Goal: Task Accomplishment & Management: Complete application form

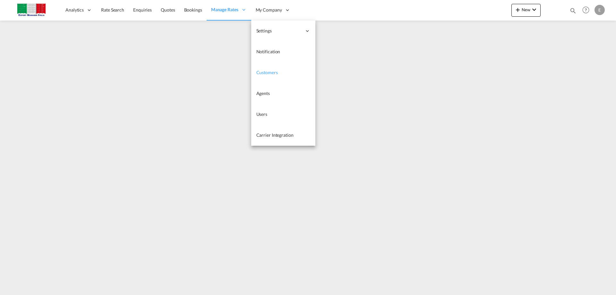
click at [272, 74] on span "Customers" at bounding box center [266, 72] width 21 height 5
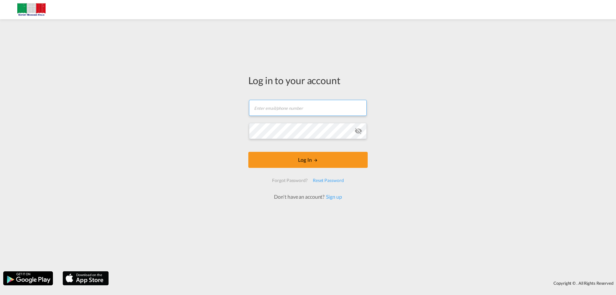
type input "[EMAIL_ADDRESS][DOMAIN_NAME]"
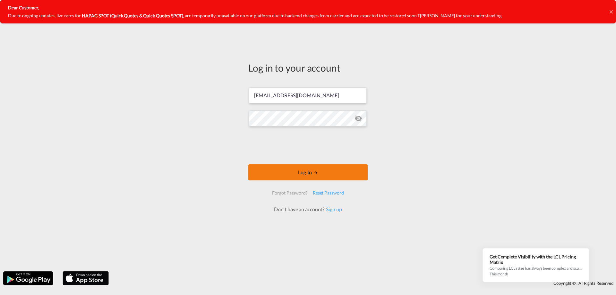
click at [304, 172] on button "Log In" at bounding box center [307, 172] width 119 height 16
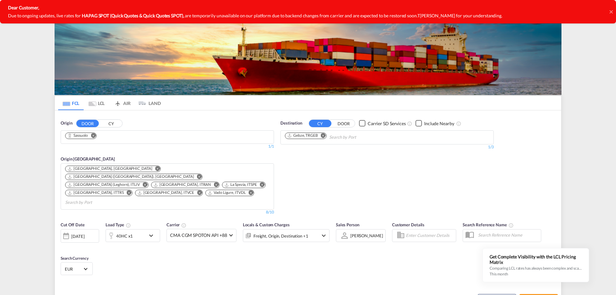
click at [610, 12] on icon at bounding box center [610, 11] width 3 height 3
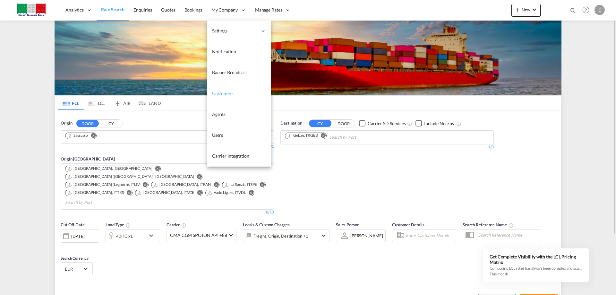
click at [228, 97] on link "Customers" at bounding box center [239, 93] width 64 height 21
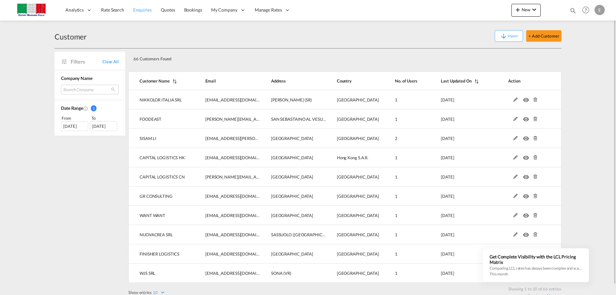
click at [147, 12] on span "Enquiries" at bounding box center [142, 9] width 19 height 5
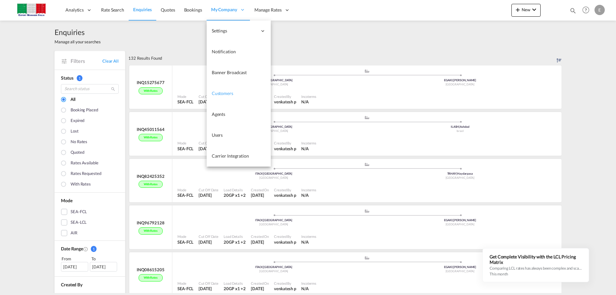
click at [229, 92] on span "Customers" at bounding box center [222, 92] width 21 height 5
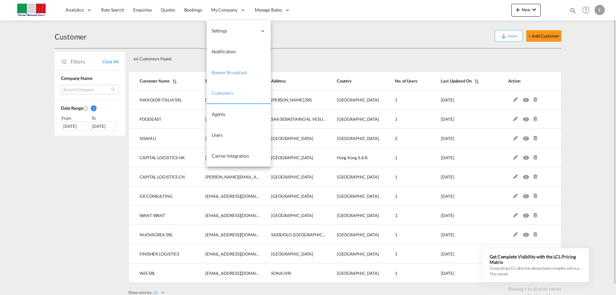
click at [228, 70] on span "Banner Broadcast" at bounding box center [229, 72] width 35 height 5
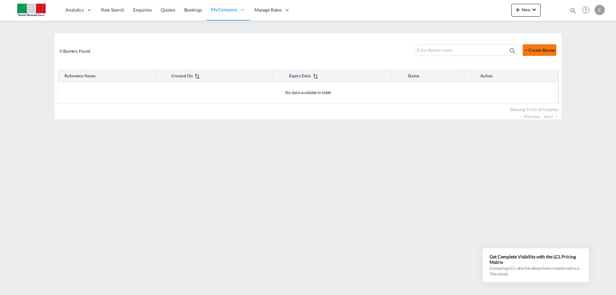
click at [551, 47] on button "+ Create Banner" at bounding box center [539, 50] width 34 height 12
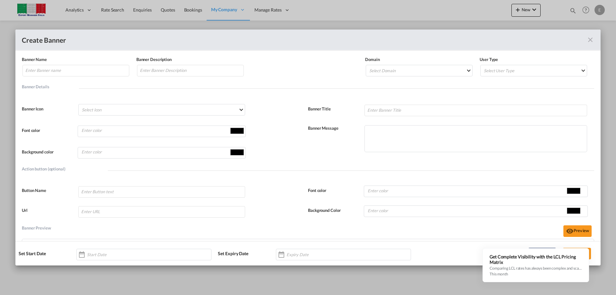
click at [589, 39] on md-icon "icon-close fg-AAA8AD" at bounding box center [590, 40] width 8 height 8
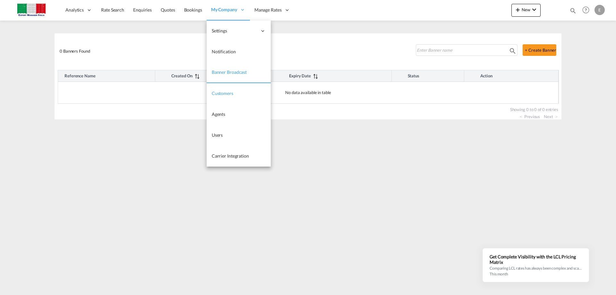
click at [225, 96] on span "Customers" at bounding box center [222, 92] width 21 height 5
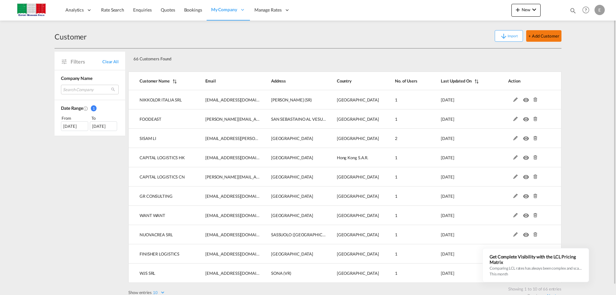
click at [544, 38] on button "+ Add Customer" at bounding box center [543, 36] width 35 height 12
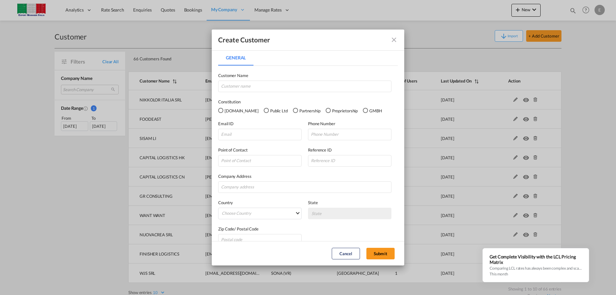
click at [394, 40] on md-icon "icon-close fg-AAA8AD" at bounding box center [394, 40] width 8 height 8
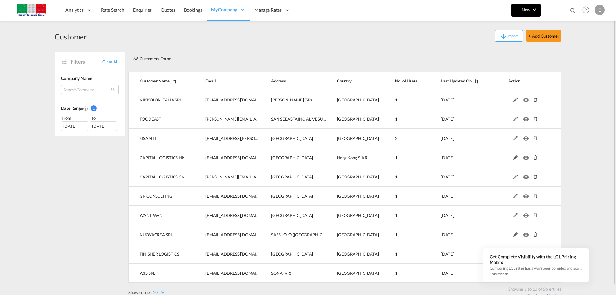
click at [528, 7] on span "New" at bounding box center [526, 9] width 24 height 5
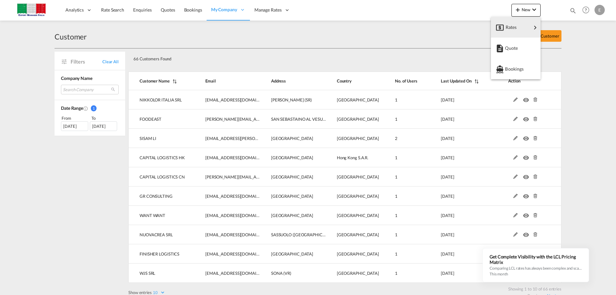
click at [397, 55] on md-backdrop at bounding box center [308, 147] width 616 height 295
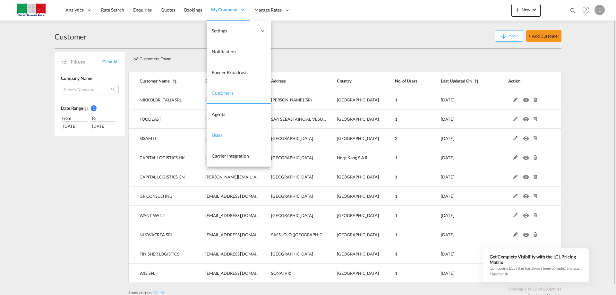
click at [218, 136] on span "Users" at bounding box center [217, 134] width 11 height 5
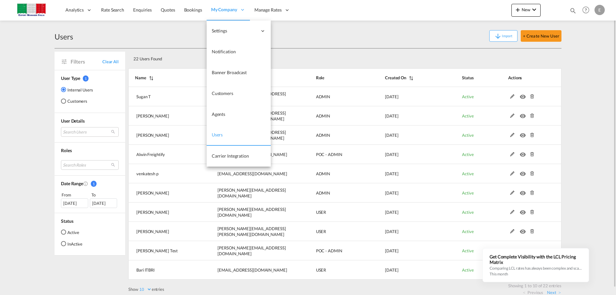
click at [221, 136] on span "Users" at bounding box center [217, 134] width 11 height 5
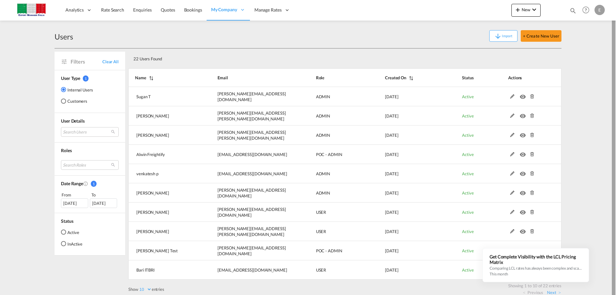
scroll to position [7, 0]
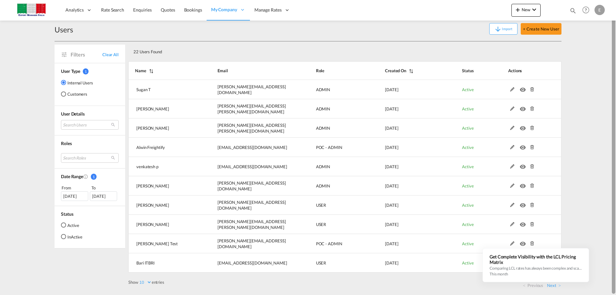
drag, startPoint x: 614, startPoint y: 34, endPoint x: 606, endPoint y: 73, distance: 39.7
click at [606, 73] on md-content "Analytics Reports Dashboard Rate Search Enquiries Quotes Bookings" at bounding box center [308, 147] width 616 height 295
click at [73, 95] on md-radio-button "Customers" at bounding box center [77, 94] width 32 height 6
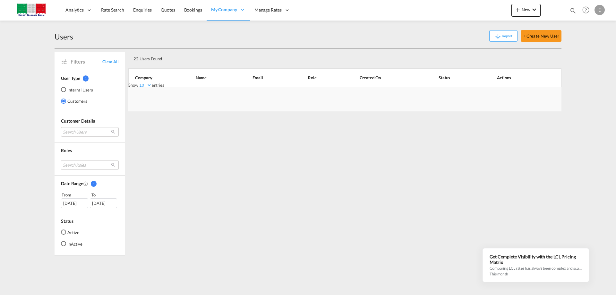
scroll to position [0, 0]
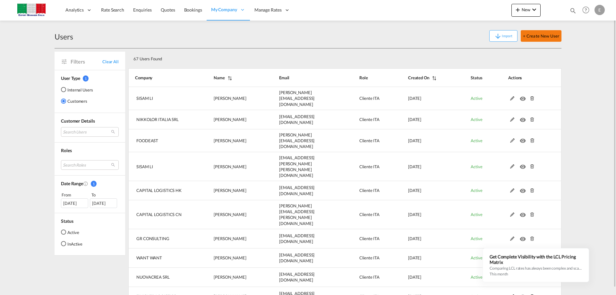
click at [536, 36] on button "+ Create New User" at bounding box center [540, 36] width 41 height 12
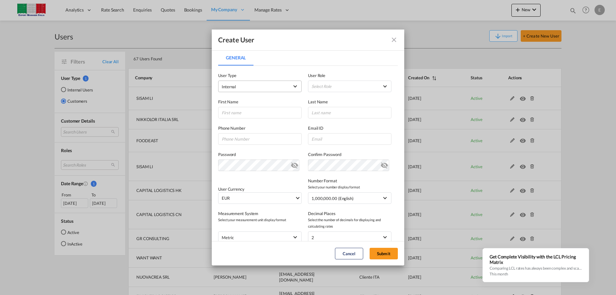
click at [293, 84] on span "company type of user: Internal" at bounding box center [295, 86] width 4 height 4
click at [239, 103] on span "Customer" at bounding box center [231, 101] width 18 height 5
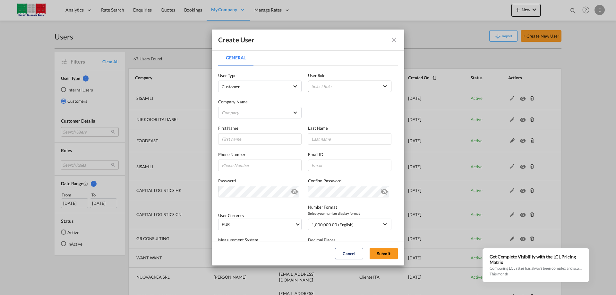
click at [347, 85] on md-select "Select Role" at bounding box center [349, 86] width 83 height 12
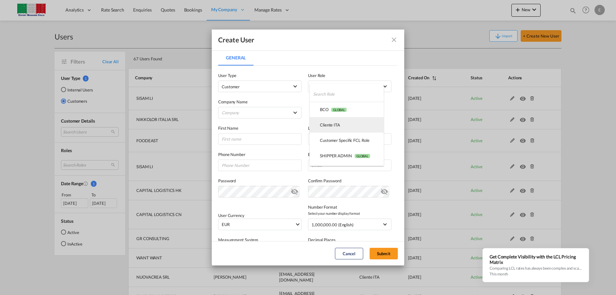
click at [341, 125] on md-option "Cliente ITA USER_DEFINED" at bounding box center [346, 124] width 74 height 15
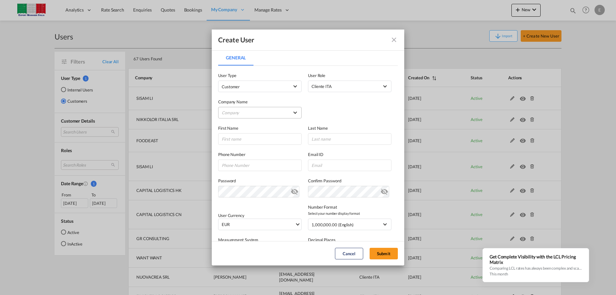
click at [257, 111] on md-select "Company ATPOSE SRL CAD GLOBAL FREIGHT FORWARDING INC. CAPITAL LOGISTICS CN CAPI…" at bounding box center [259, 113] width 83 height 12
click at [237, 100] on input "search" at bounding box center [266, 96] width 102 height 15
type input "SISAM"
click at [235, 126] on div "SISAM LI" at bounding box center [230, 128] width 17 height 6
click at [241, 140] on input "General General ..." at bounding box center [259, 139] width 83 height 12
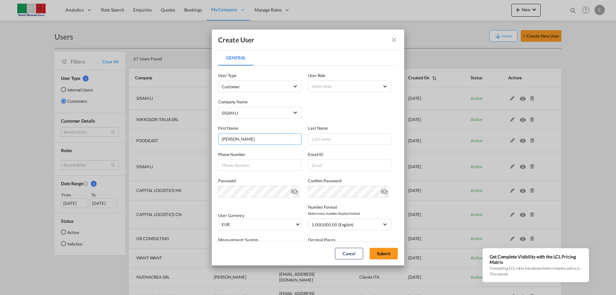
type input "[PERSON_NAME]"
type input "Ghelli"
click at [225, 162] on input "General General ..." at bounding box center [259, 165] width 83 height 12
type input "[PHONE_NUMBER]"
click at [324, 162] on input "General General ..." at bounding box center [349, 165] width 83 height 12
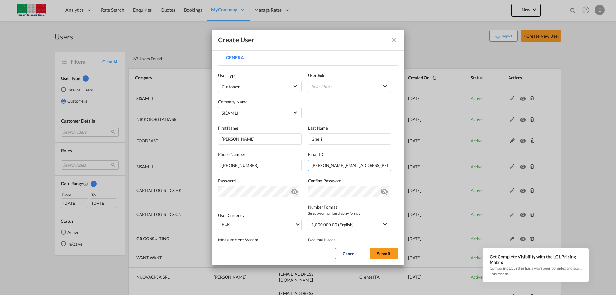
type input "[PERSON_NAME][EMAIL_ADDRESS][PERSON_NAME][DOMAIN_NAME]"
click at [240, 185] on div "Password Password must contain the following: A special character A number Mini…" at bounding box center [263, 187] width 90 height 20
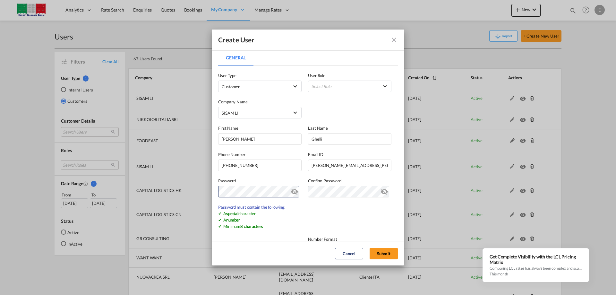
click at [290, 194] on md-icon "icon-eye-off" at bounding box center [294, 190] width 8 height 8
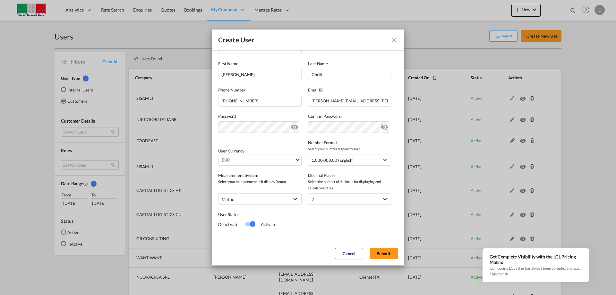
scroll to position [72, 0]
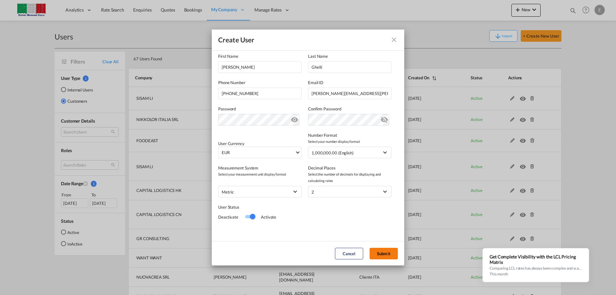
click at [389, 256] on button "Submit" at bounding box center [383, 254] width 28 height 12
click at [383, 250] on button "Submit" at bounding box center [383, 254] width 28 height 12
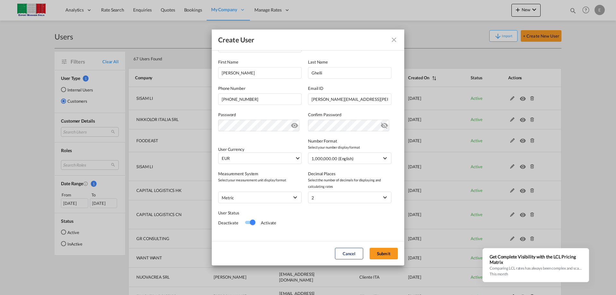
scroll to position [0, 0]
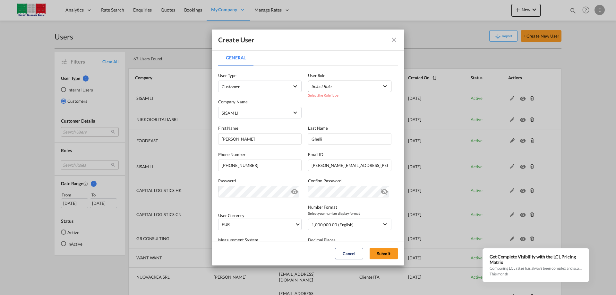
click at [346, 84] on md-select "Select Role" at bounding box center [349, 86] width 83 height 12
click at [332, 100] on md-option "Cliente ITA USER_DEFINED" at bounding box center [346, 101] width 95 height 15
click at [379, 253] on button "Submit" at bounding box center [383, 254] width 28 height 12
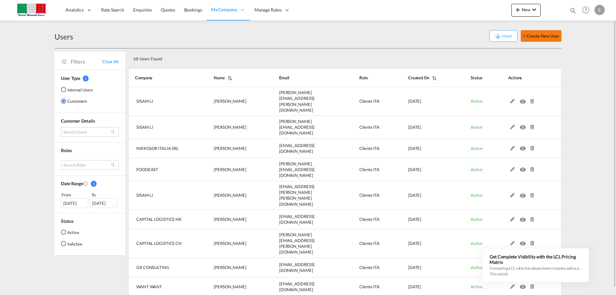
click at [547, 33] on button "+ Create New User" at bounding box center [540, 36] width 41 height 12
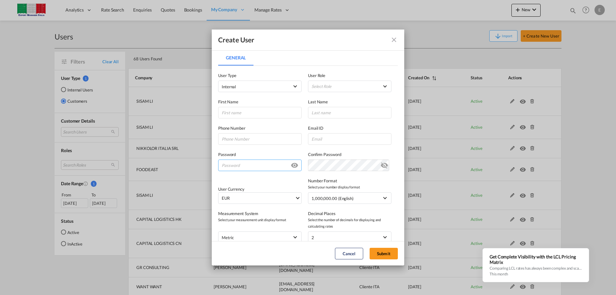
type input "[EMAIL_ADDRESS][DOMAIN_NAME]"
click at [278, 87] on span "Internal" at bounding box center [255, 86] width 67 height 6
click at [240, 104] on span "Customer" at bounding box center [231, 101] width 18 height 5
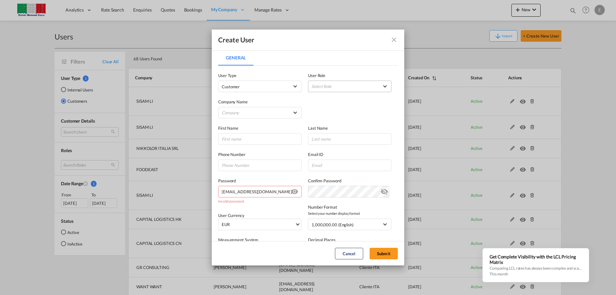
click at [336, 88] on md-select "Select Role" at bounding box center [349, 86] width 83 height 12
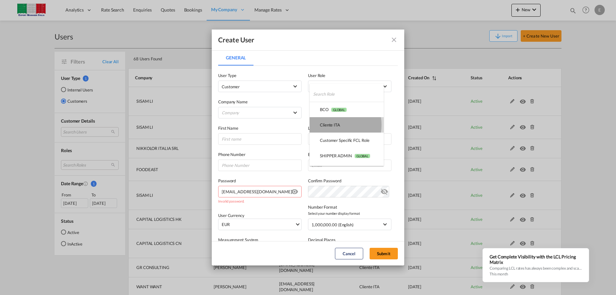
click at [329, 125] on div "Cliente ITA USER_DEFINED" at bounding box center [330, 125] width 20 height 6
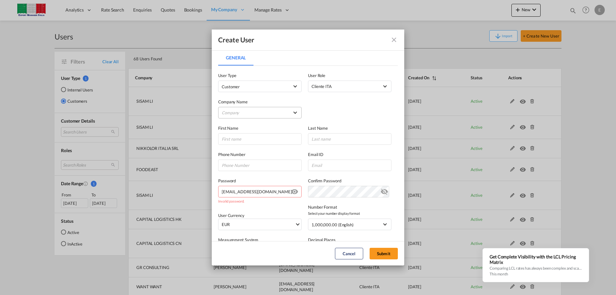
click at [266, 111] on md-select "Company sisam agenti [PERSON_NAME]" at bounding box center [259, 113] width 83 height 12
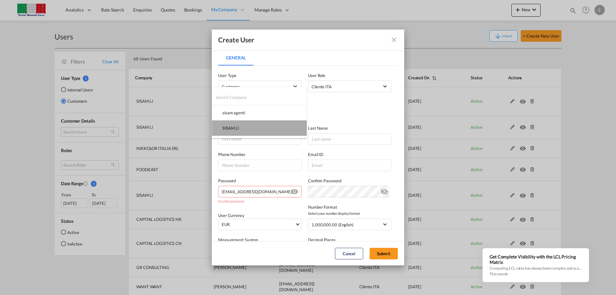
click at [236, 128] on div "SISAM LI" at bounding box center [230, 128] width 17 height 6
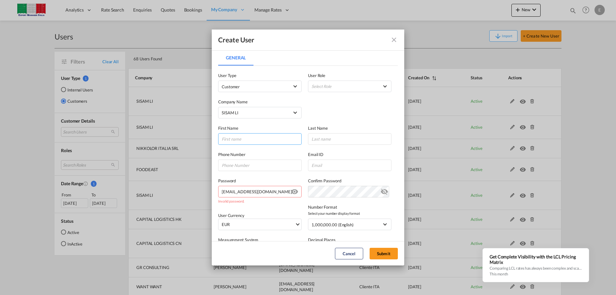
click at [234, 137] on input "General General ..." at bounding box center [259, 139] width 83 height 12
type input "[PERSON_NAME]"
type input "Signorini"
click at [345, 253] on button "Cancel" at bounding box center [349, 254] width 28 height 12
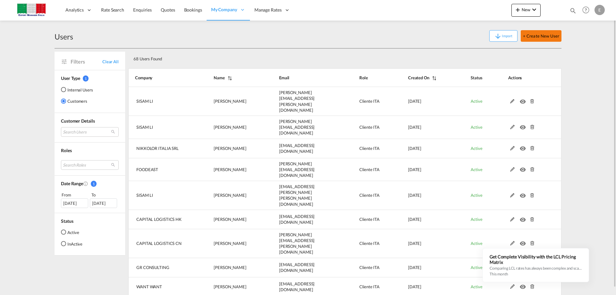
click at [533, 35] on button "+ Create New User" at bounding box center [540, 36] width 41 height 12
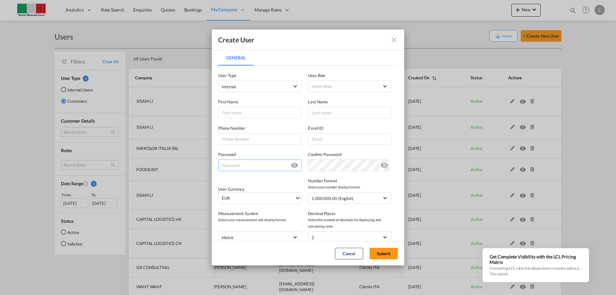
type input "[EMAIL_ADDRESS][DOMAIN_NAME]"
click at [290, 85] on md-select-value "Internal" at bounding box center [260, 86] width 76 height 8
click at [242, 102] on md-option "Customer" at bounding box center [259, 101] width 84 height 15
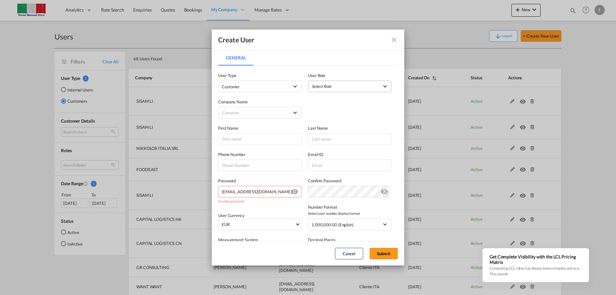
click at [339, 84] on md-select "Select Role" at bounding box center [349, 86] width 83 height 12
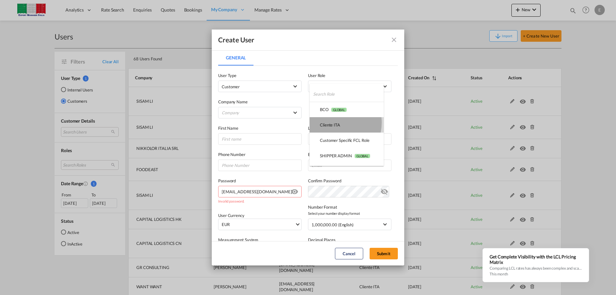
click at [333, 122] on div "Cliente ITA USER_DEFINED" at bounding box center [330, 125] width 20 height 6
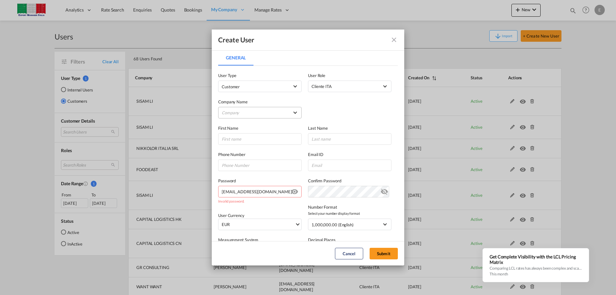
click at [262, 113] on md-select "Company sisam agenti [PERSON_NAME]" at bounding box center [259, 113] width 83 height 12
click at [232, 128] on div "SISAM LI" at bounding box center [230, 128] width 17 height 6
click at [249, 136] on input "General General ..." at bounding box center [259, 139] width 83 height 12
type input "[PERSON_NAME]"
type input "Signorini"
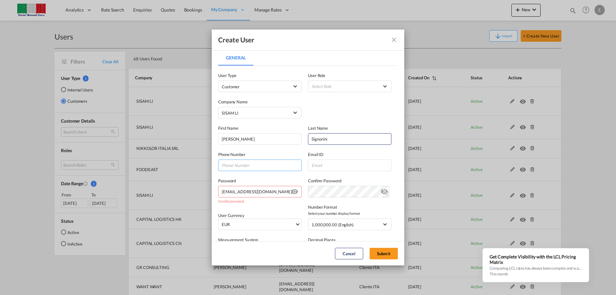
click at [240, 165] on input "General General ..." at bounding box center [259, 165] width 83 height 12
type input "+39335"
click at [316, 164] on input "General General ..." at bounding box center [349, 165] width 83 height 12
paste input "39 342 858 4952"
click at [331, 165] on input "39 342 858 4952" at bounding box center [349, 165] width 83 height 12
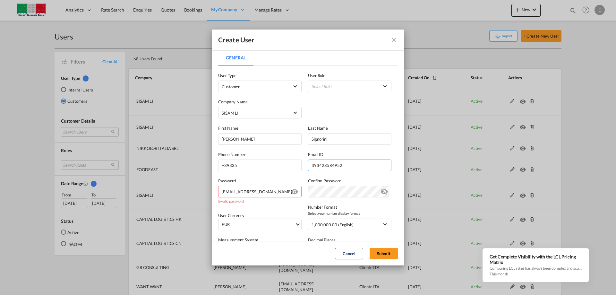
type input "[PHONE_NUMBER]"
drag, startPoint x: 248, startPoint y: 165, endPoint x: 133, endPoint y: 160, distance: 114.9
click at [153, 161] on div "Create User General General User Type Customer User Role Select Role Company Na…" at bounding box center [308, 147] width 616 height 295
paste input "[PHONE_NUMBER]"
type input "[PHONE_NUMBER]"
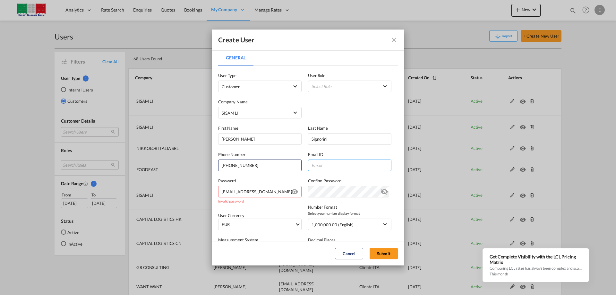
click at [331, 167] on input "General General ..." at bounding box center [349, 165] width 83 height 12
type input "[PERSON_NAME][EMAIL_ADDRESS][PERSON_NAME][DOMAIN_NAME]"
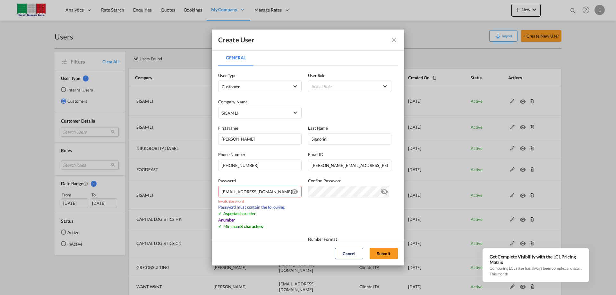
drag, startPoint x: 282, startPoint y: 190, endPoint x: 111, endPoint y: 180, distance: 172.2
click at [111, 181] on div "Create User General General User Type Customer User Role Select Role Company Na…" at bounding box center [308, 147] width 616 height 295
click at [176, 184] on div "Create User General General User Type Customer User Role Select Role Company Na…" at bounding box center [308, 147] width 616 height 295
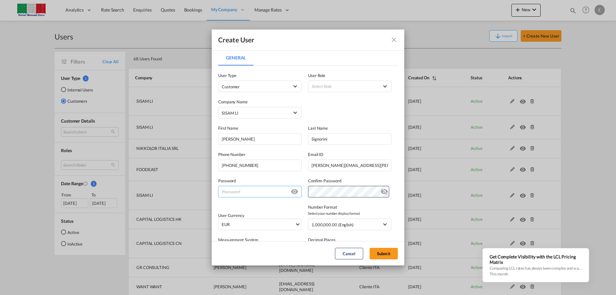
click at [236, 193] on input "General General ..." at bounding box center [259, 192] width 83 height 12
paste input "LI_blq285@_SD952"
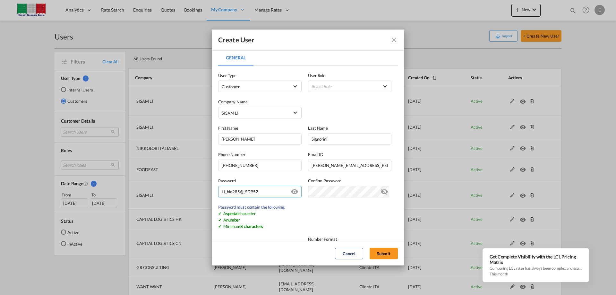
type input "LI_blq285@_SD952"
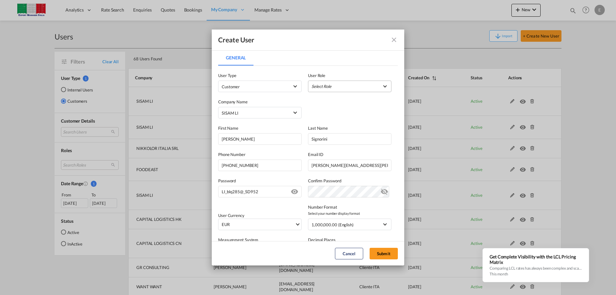
click at [337, 89] on md-select "Select Role" at bounding box center [349, 86] width 83 height 12
click at [325, 104] on div "Cliente ITA USER_DEFINED" at bounding box center [319, 102] width 20 height 6
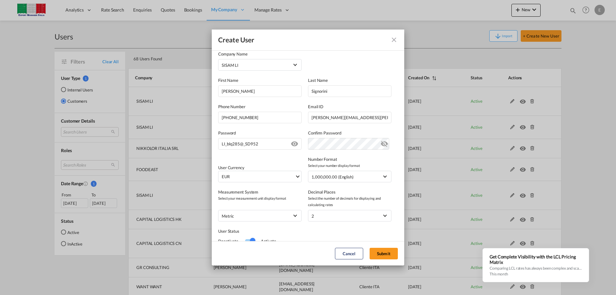
scroll to position [72, 0]
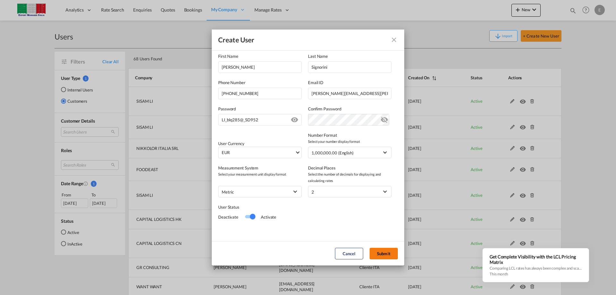
click at [382, 252] on button "Submit" at bounding box center [383, 254] width 28 height 12
